Goal: Task Accomplishment & Management: Manage account settings

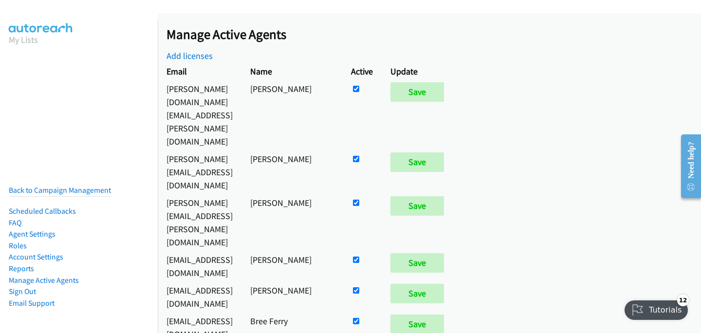
checkbox input "false"
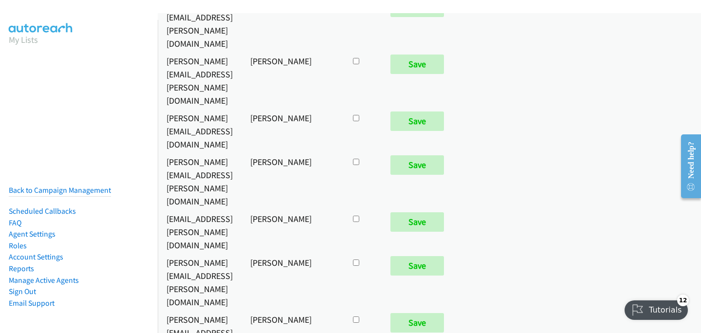
scroll to position [6665, 0]
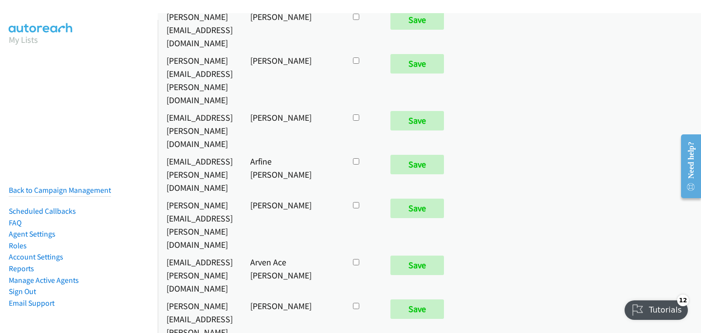
checkbox input "true"
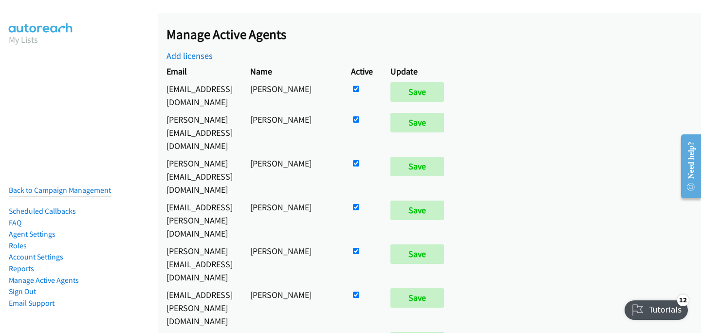
scroll to position [881, 0]
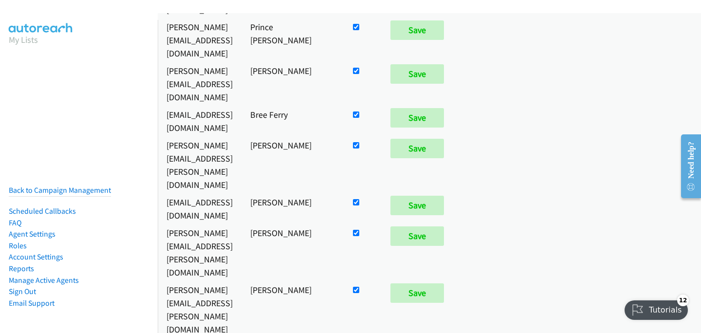
checkbox input "false"
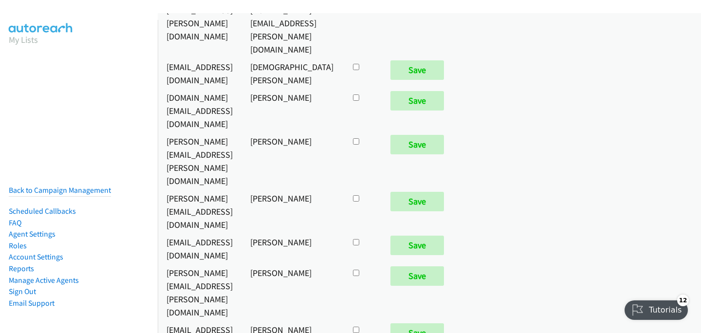
scroll to position [4915, 0]
checkbox input "true"
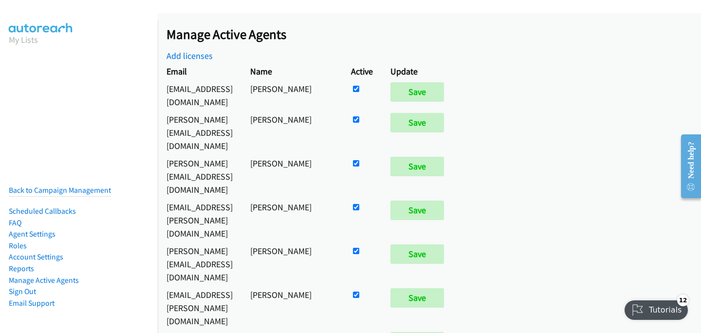
scroll to position [809, 0]
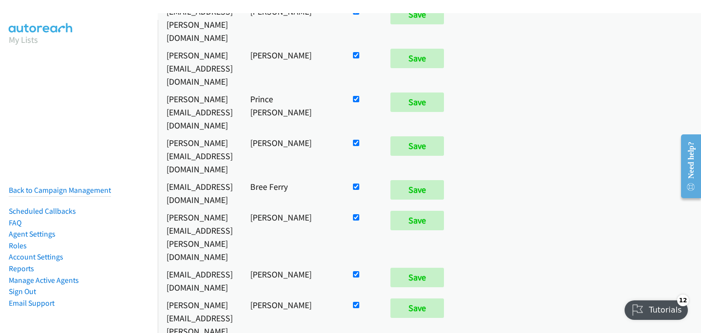
checkbox input "false"
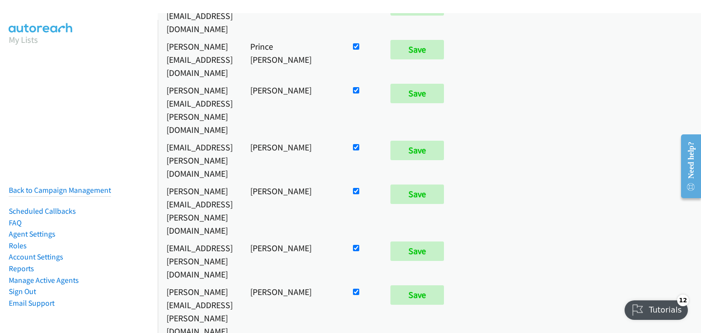
scroll to position [5035, 0]
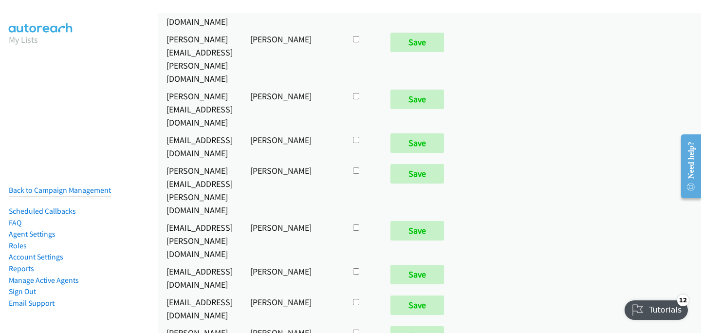
checkbox input "true"
